Goal: Task Accomplishment & Management: Manage account settings

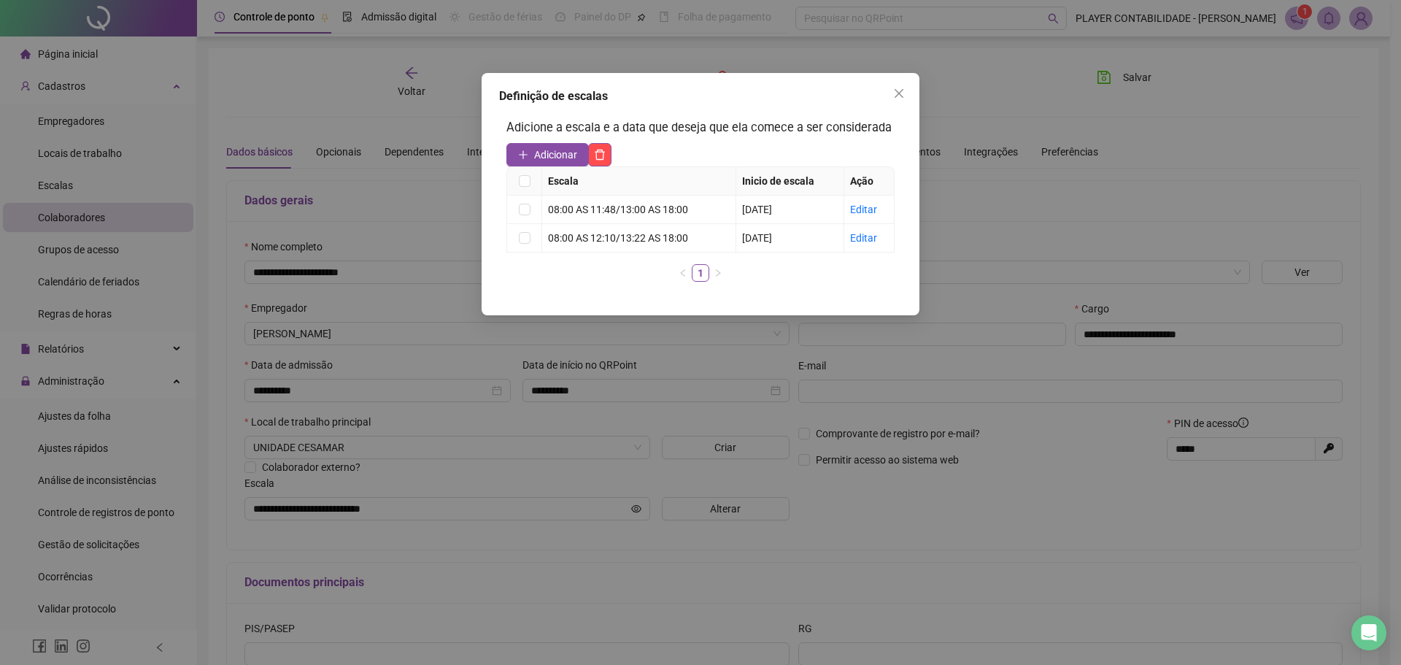
drag, startPoint x: 668, startPoint y: 108, endPoint x: 684, endPoint y: 111, distance: 17.0
click at [668, 108] on div "Definição de escalas Adicione a escala e a data que deseja que ela comece a ser…" at bounding box center [701, 194] width 438 height 242
click at [901, 88] on icon "close" at bounding box center [899, 94] width 12 height 12
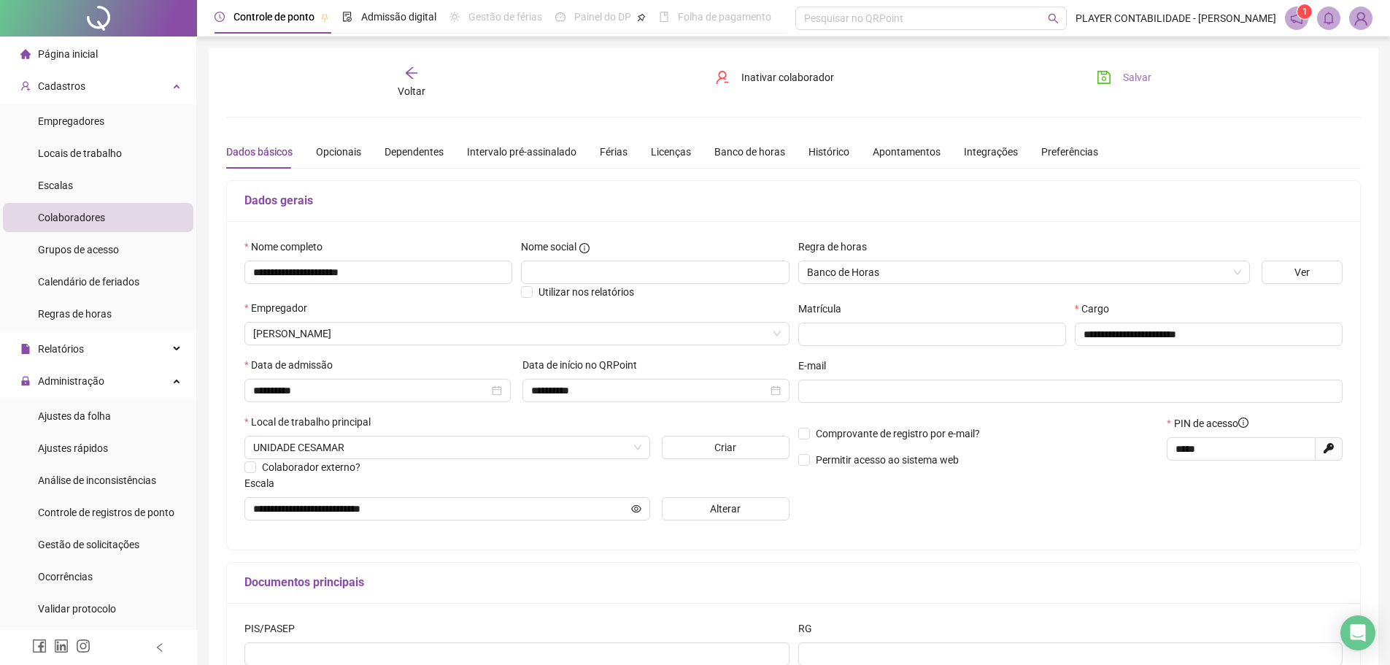
click at [996, 77] on button "Salvar" at bounding box center [1124, 77] width 77 height 23
click at [402, 77] on div "Voltar" at bounding box center [411, 83] width 179 height 34
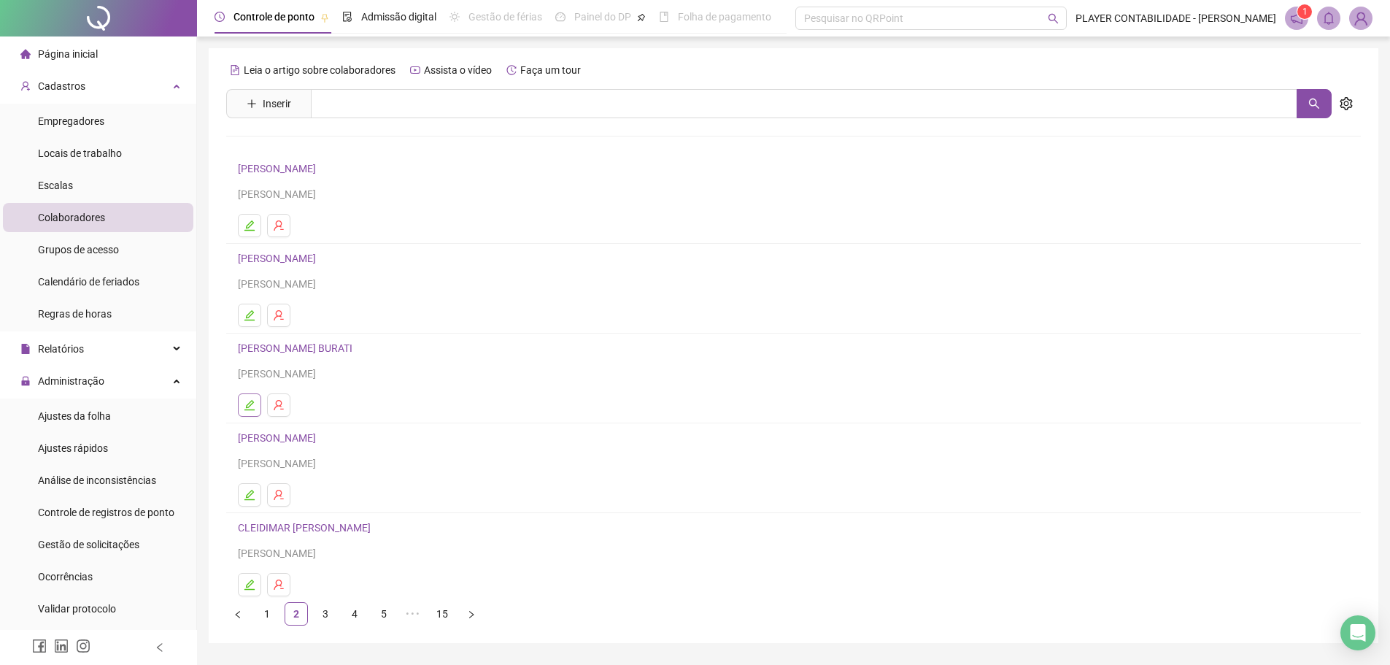
click at [250, 412] on button "button" at bounding box center [249, 404] width 23 height 23
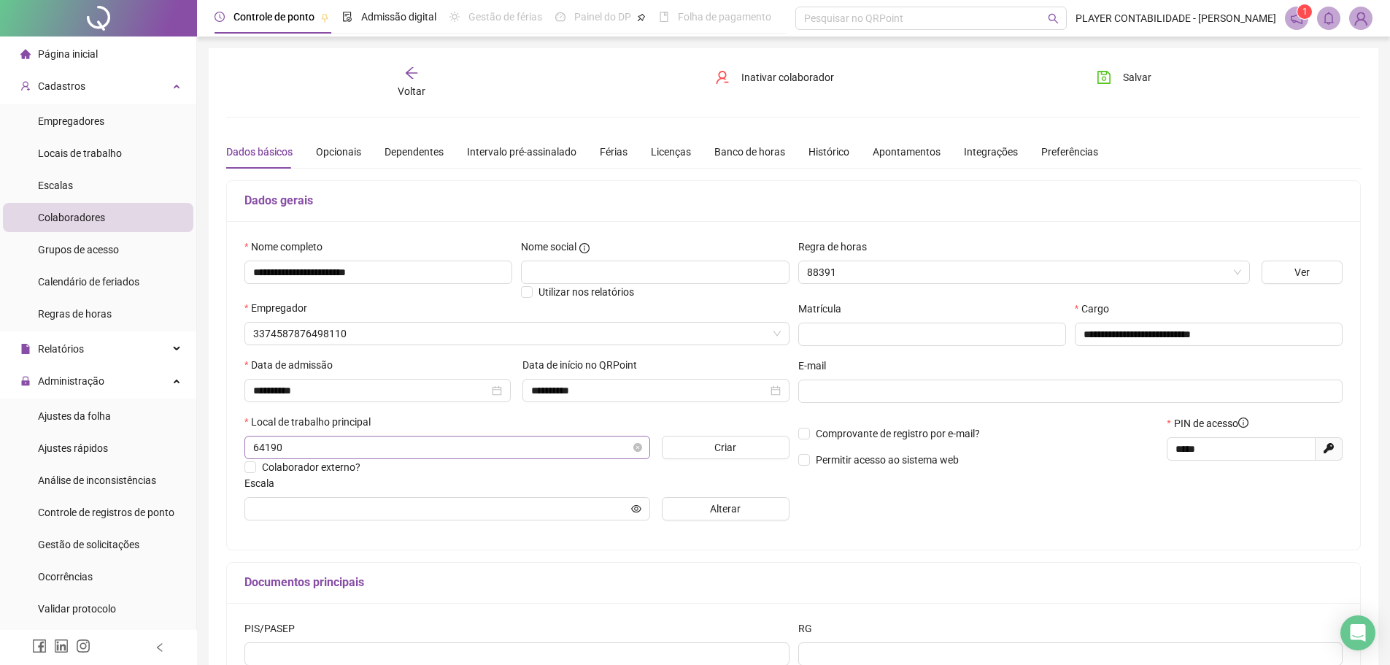
type input "**********"
click at [690, 436] on button "Alterar" at bounding box center [726, 508] width 128 height 23
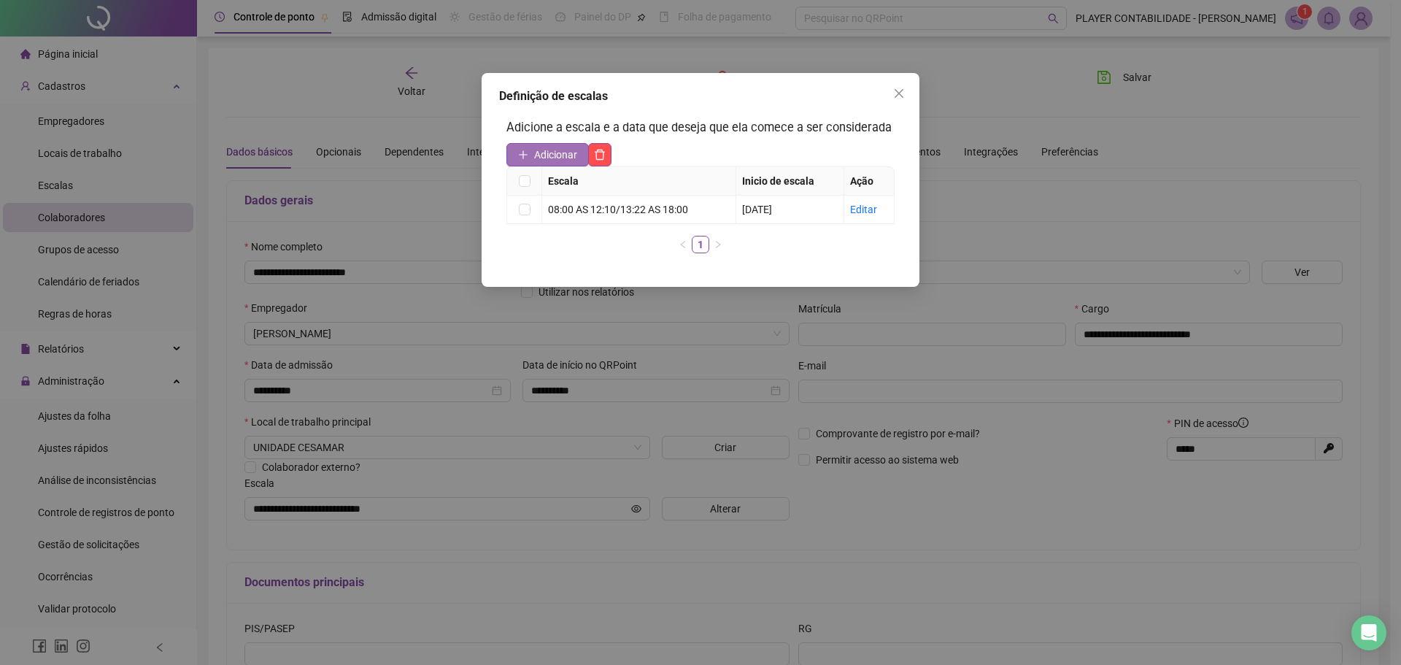
click at [533, 155] on button "Adicionar" at bounding box center [547, 154] width 82 height 23
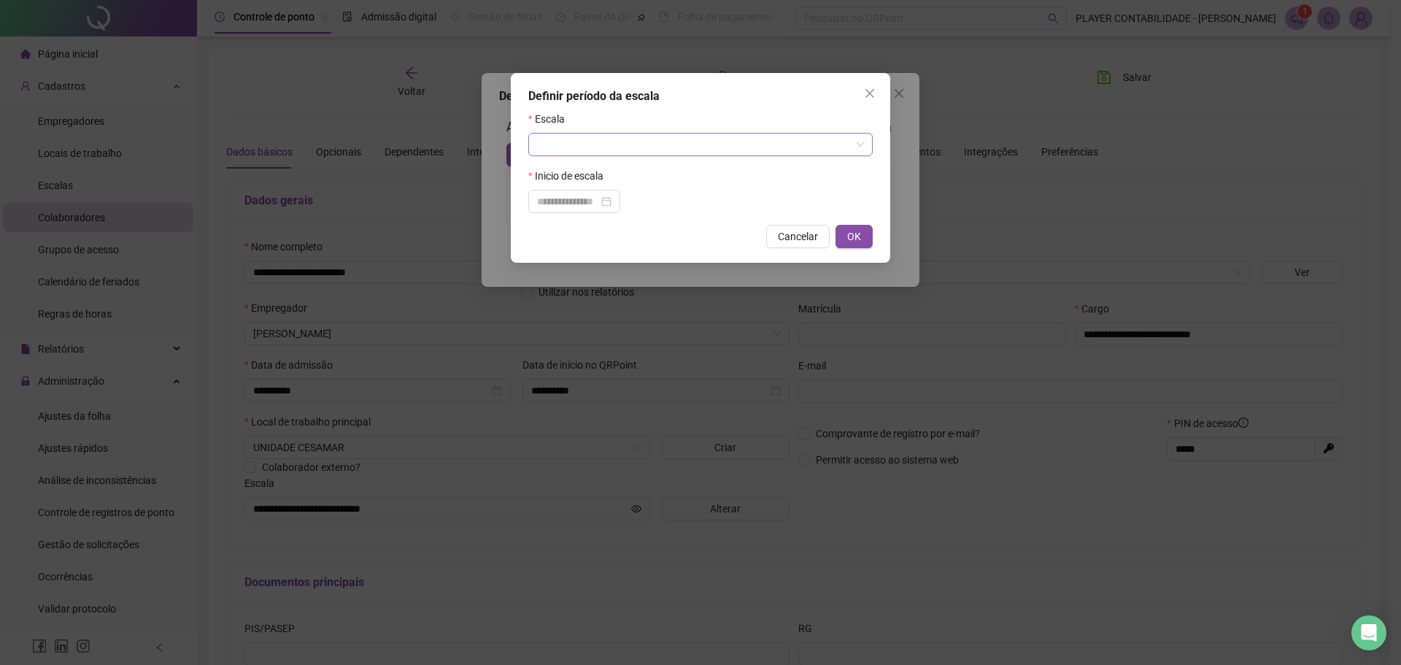
click at [569, 137] on input "search" at bounding box center [694, 145] width 314 height 22
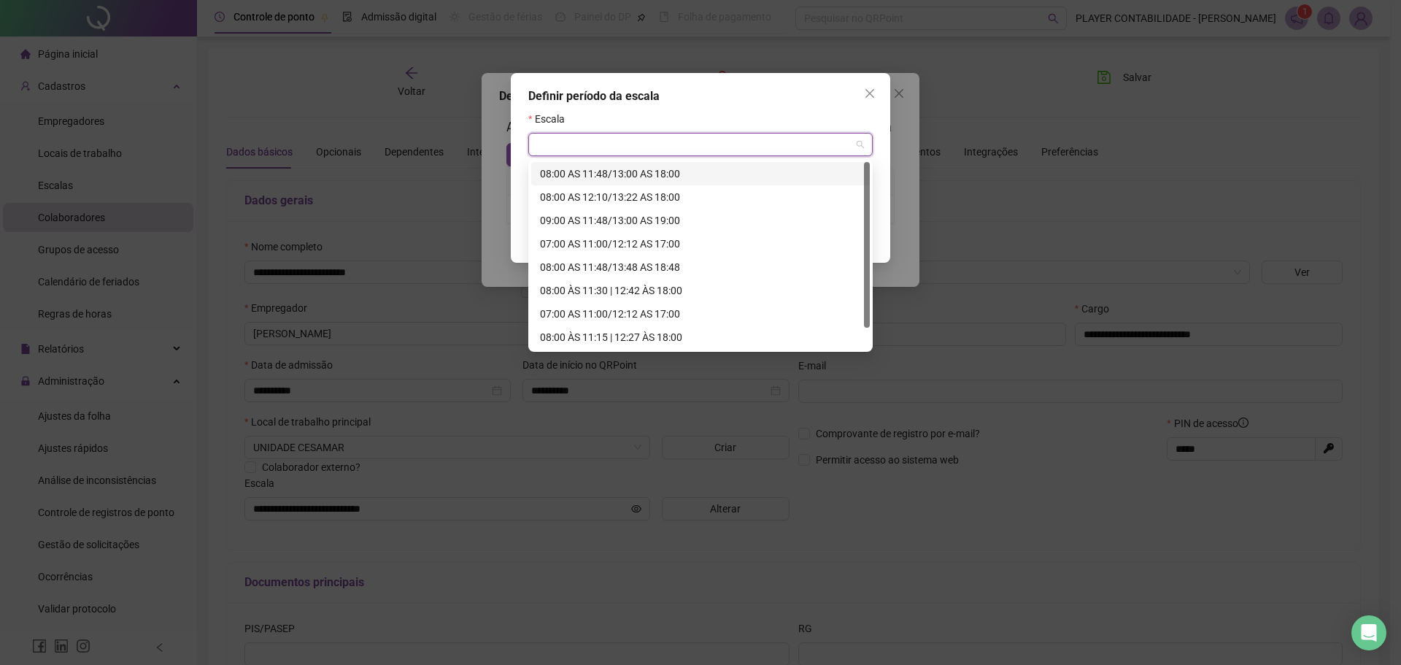
click at [578, 166] on div "08:00 AS 11:48/13:00 AS 18:00" at bounding box center [700, 174] width 321 height 16
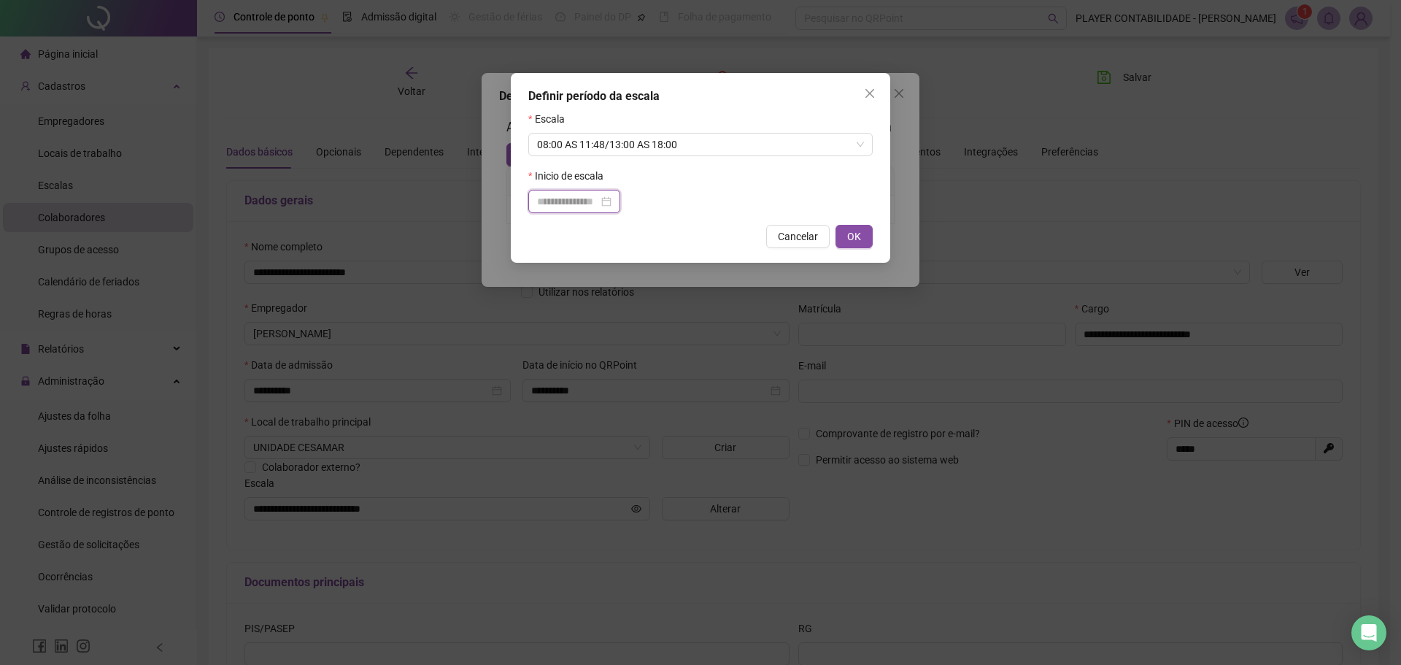
click at [598, 196] on input at bounding box center [567, 201] width 61 height 16
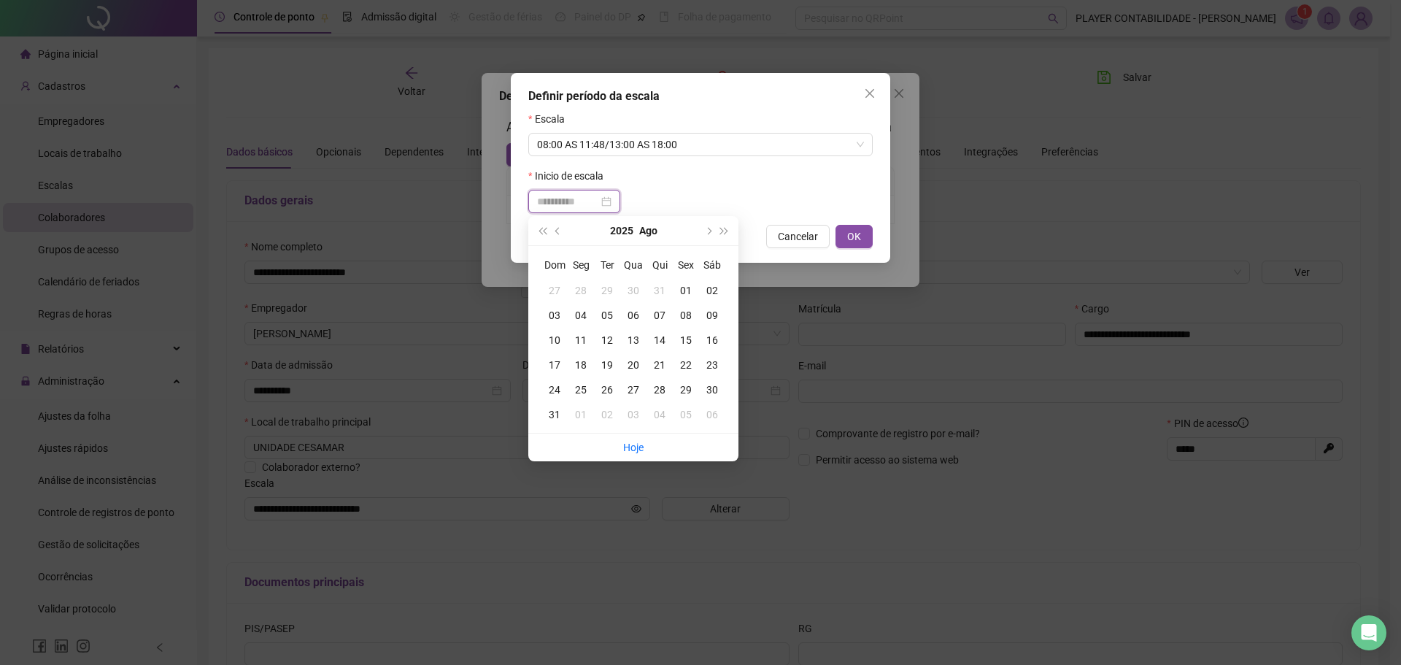
type input "**********"
click at [610, 364] on div "19" at bounding box center [607, 365] width 26 height 16
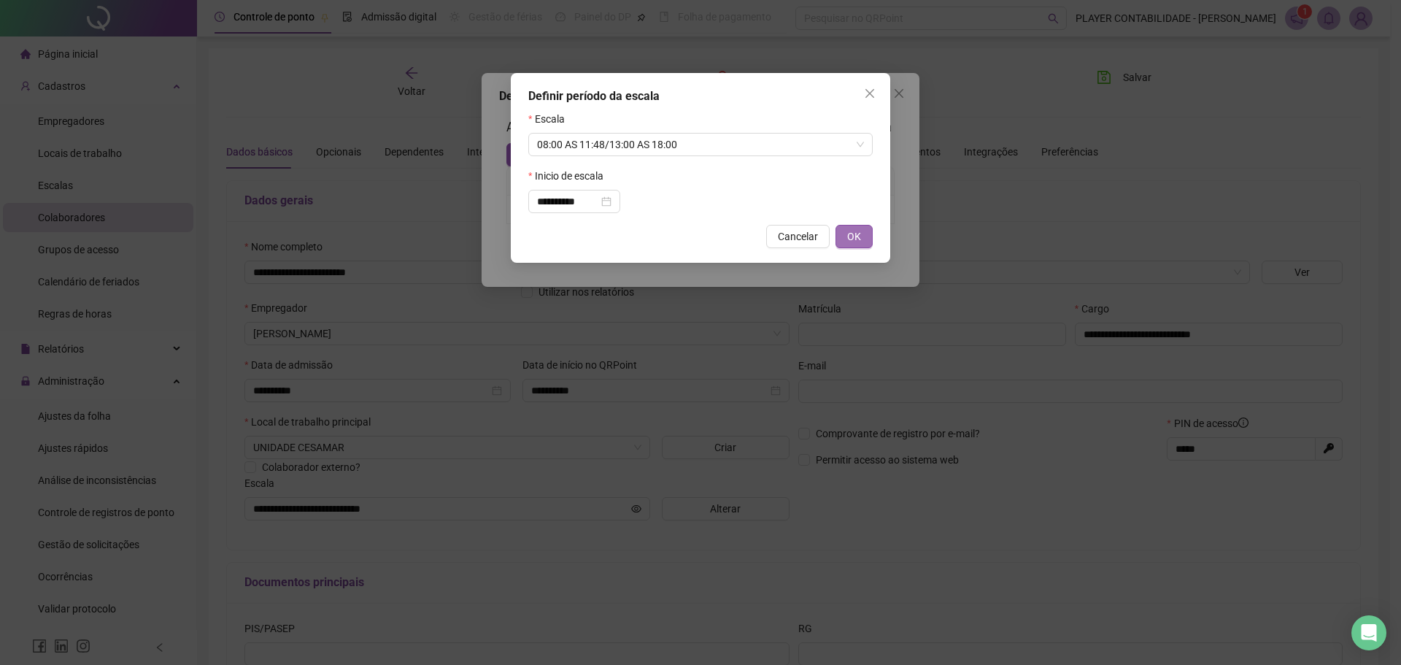
click at [846, 239] on button "OK" at bounding box center [853, 236] width 37 height 23
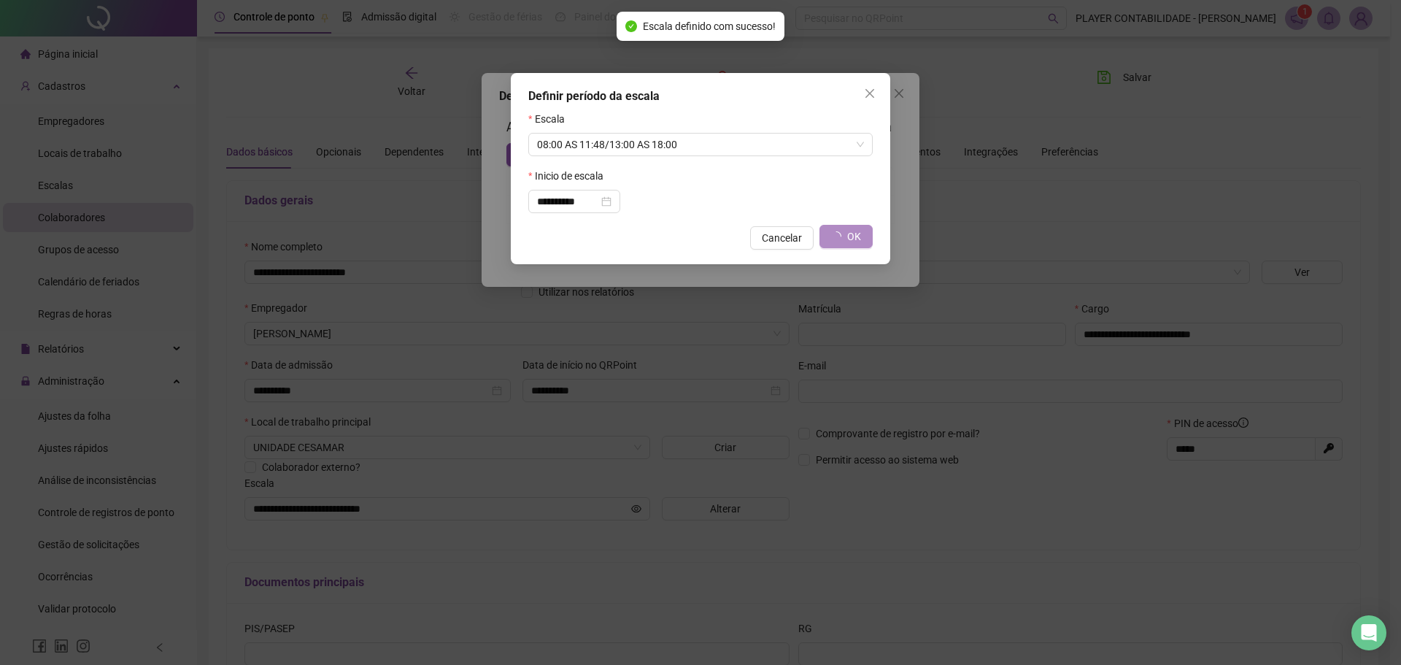
type input "**********"
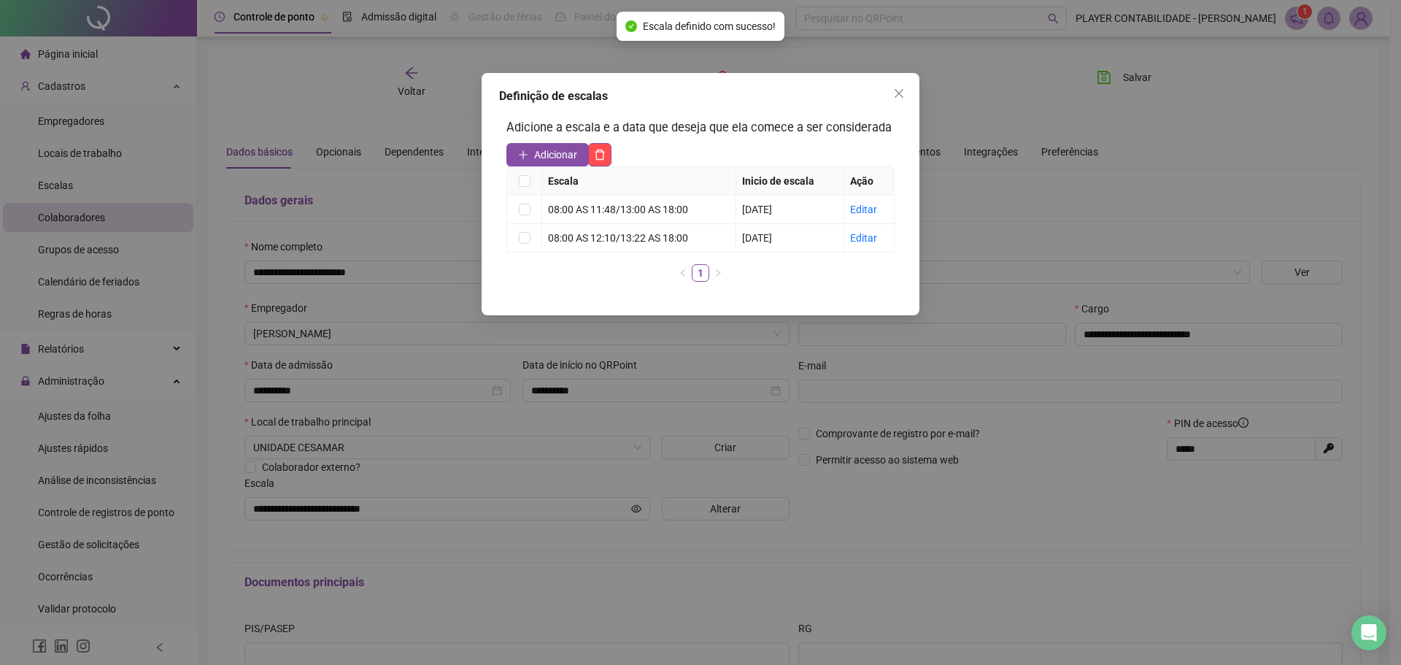
click at [996, 80] on div "Definição de escalas Adicione a escala e a data que deseja que ela comece a ser…" at bounding box center [700, 332] width 1401 height 665
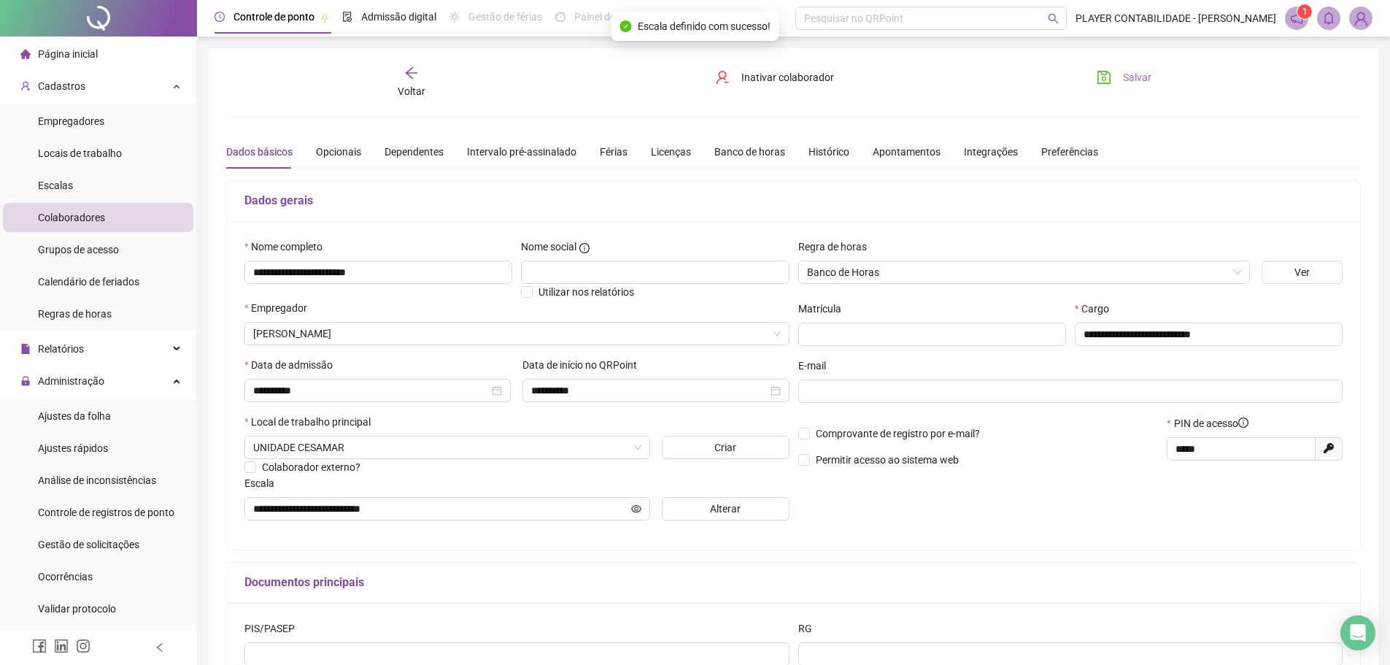
click at [996, 80] on icon "save" at bounding box center [1103, 77] width 13 height 13
click at [401, 85] on span "Voltar" at bounding box center [412, 91] width 28 height 12
